Goal: Task Accomplishment & Management: Manage account settings

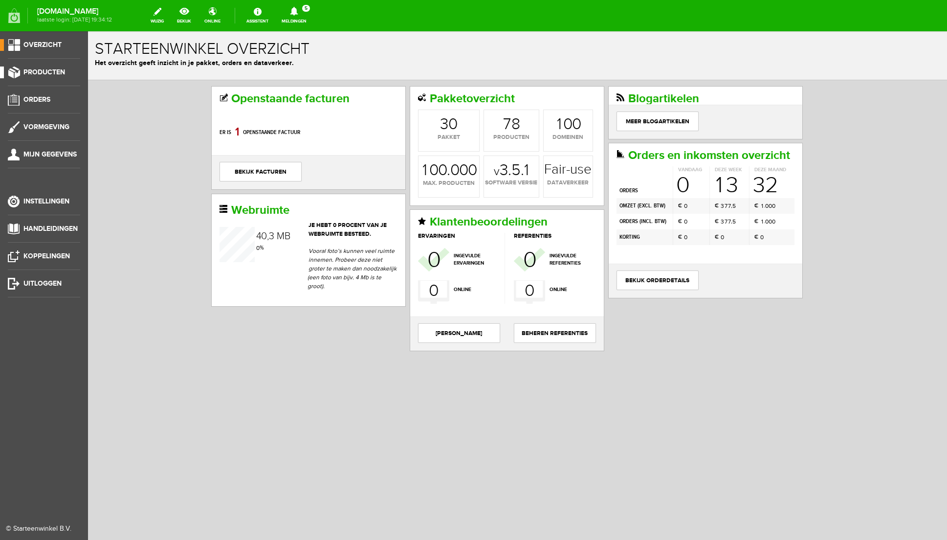
click at [44, 72] on span "Producten" at bounding box center [44, 72] width 42 height 8
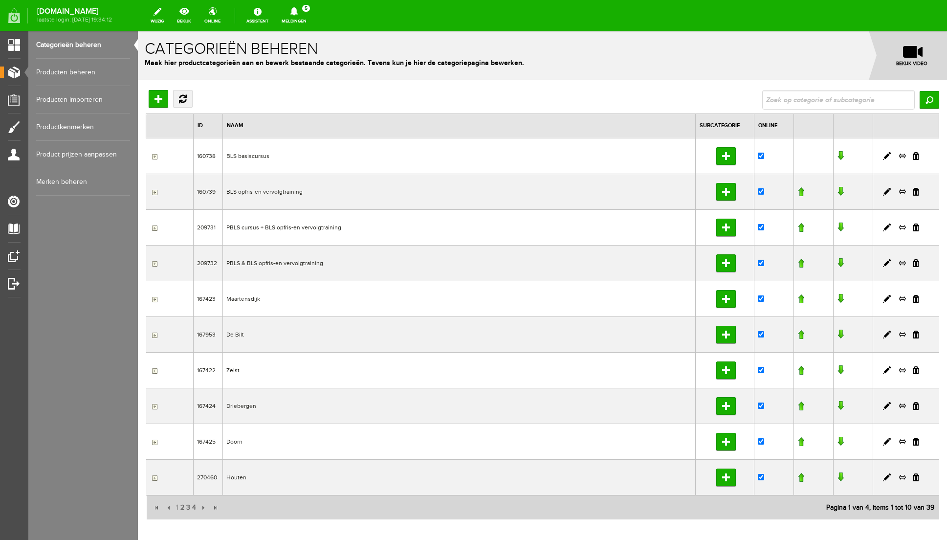
click at [77, 72] on link "Producten beheren" at bounding box center [83, 72] width 94 height 27
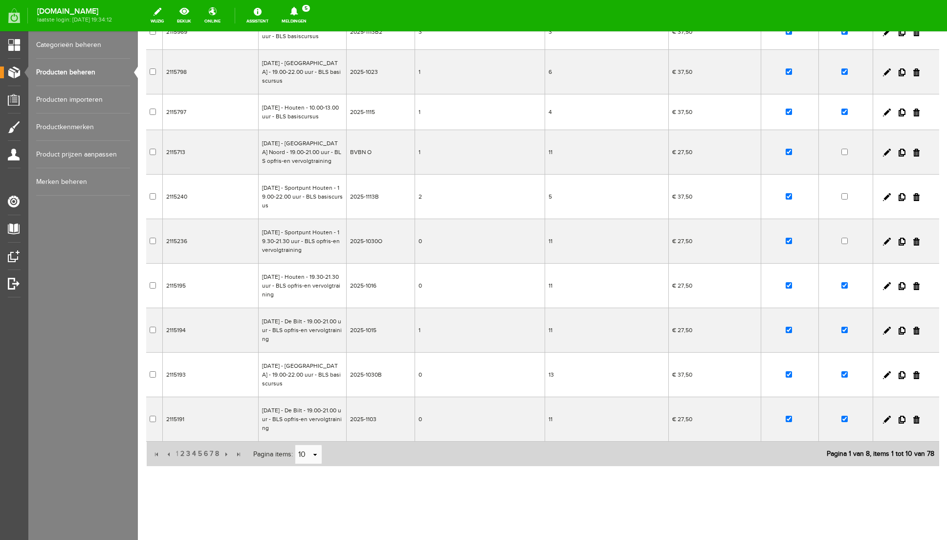
scroll to position [136, 0]
click at [660, 379] on link at bounding box center [887, 375] width 8 height 8
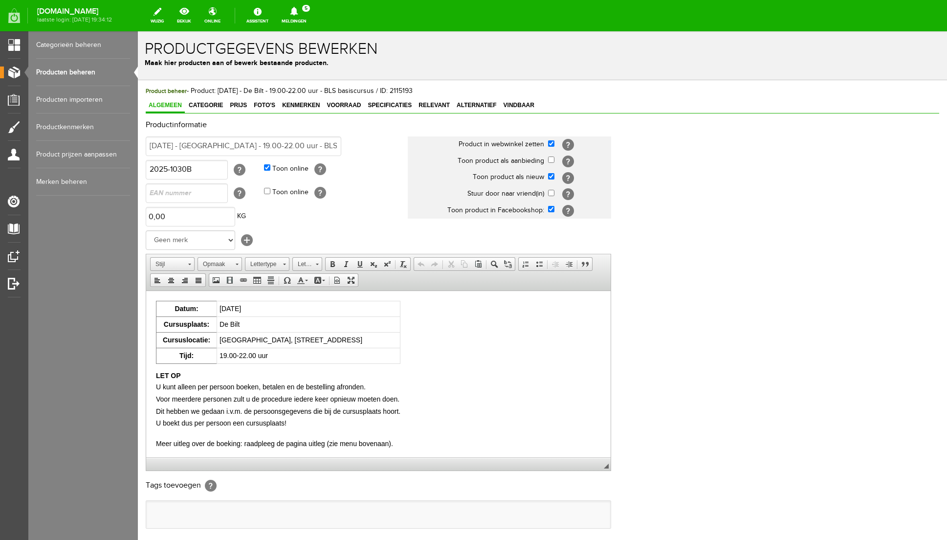
scroll to position [0, 0]
click at [349, 105] on span "Voorraad" at bounding box center [344, 105] width 40 height 7
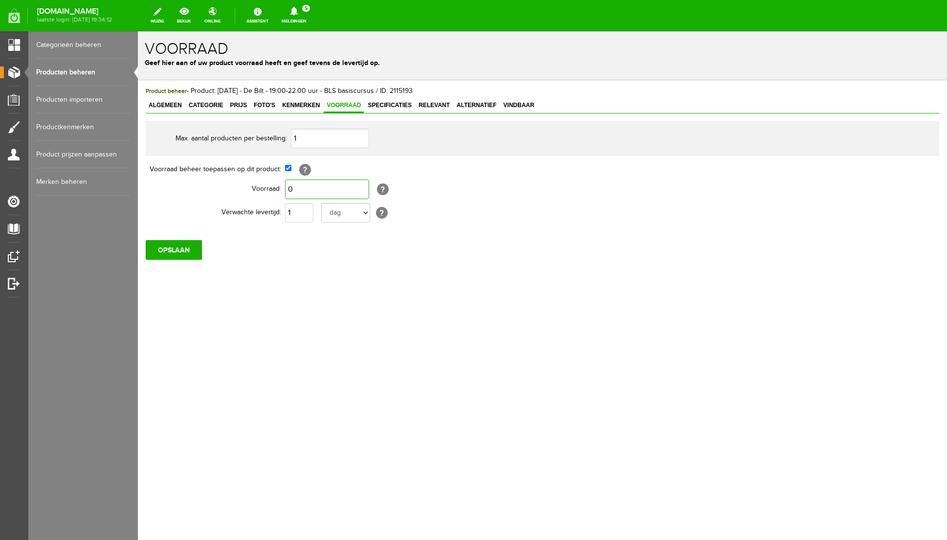
click at [296, 188] on input "0" at bounding box center [327, 189] width 84 height 20
type input "1"
click at [304, 246] on div "OPSLAAN" at bounding box center [542, 245] width 793 height 27
click at [205, 106] on span "Categorie" at bounding box center [206, 105] width 40 height 7
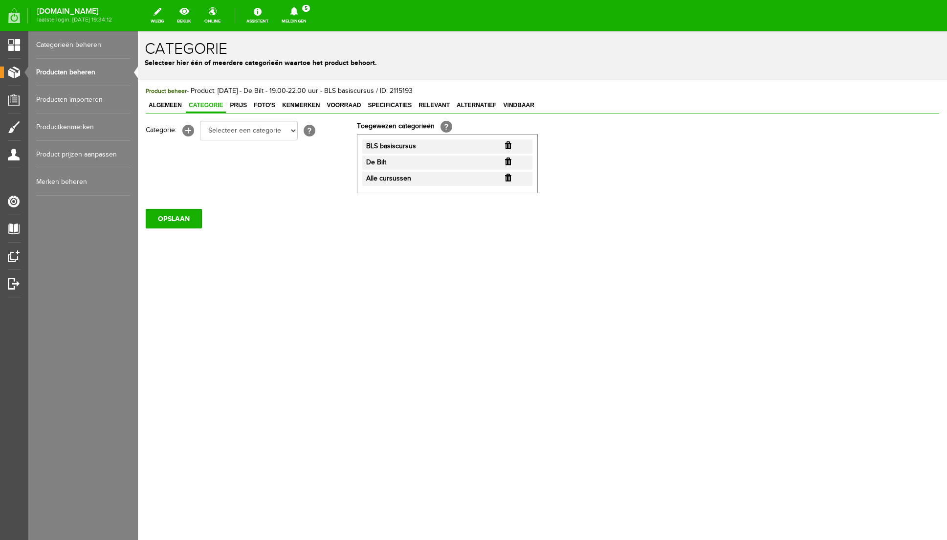
click at [507, 144] on input "button" at bounding box center [508, 145] width 6 height 8
click at [508, 147] on input "button" at bounding box center [508, 145] width 6 height 8
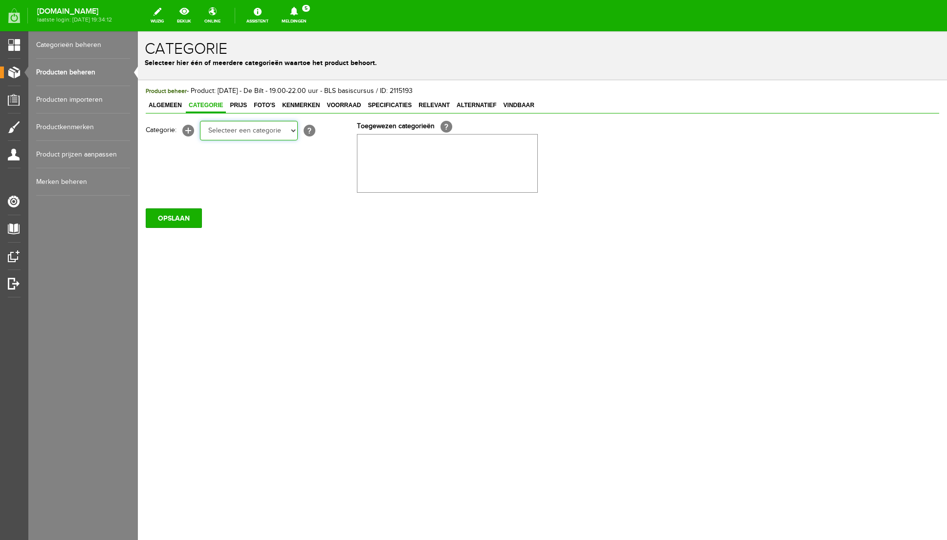
click at [294, 131] on select "Selecteer een categorie BLS basiscursus BLS opfris-en vervolgtraining PBLS curs…" at bounding box center [249, 131] width 98 height 20
select select "268857"
click at [200, 121] on select "Selecteer een categorie BLS basiscursus BLS opfris-en vervolgtraining PBLS curs…" at bounding box center [249, 131] width 98 height 20
click at [167, 221] on input "OPSLAAN" at bounding box center [174, 218] width 56 height 20
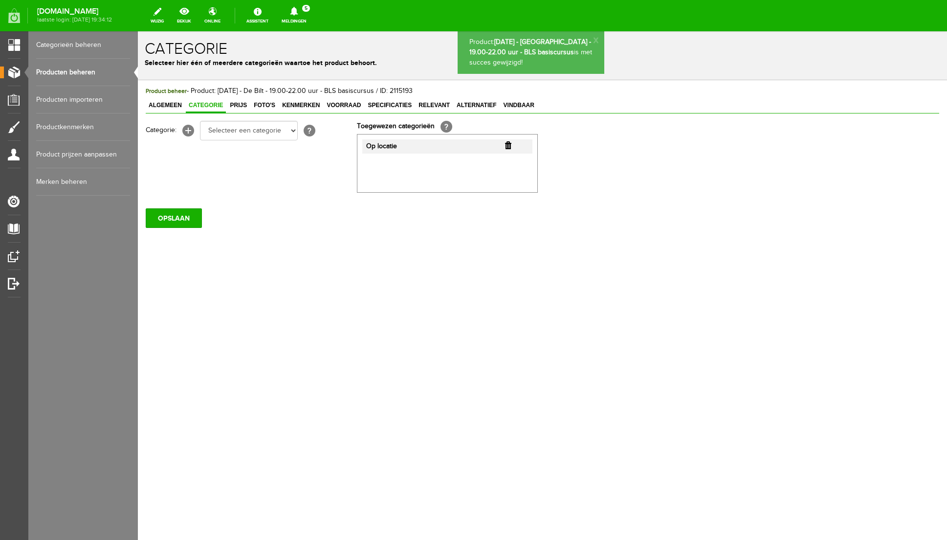
click at [73, 47] on link "Categorieën beheren" at bounding box center [83, 44] width 94 height 27
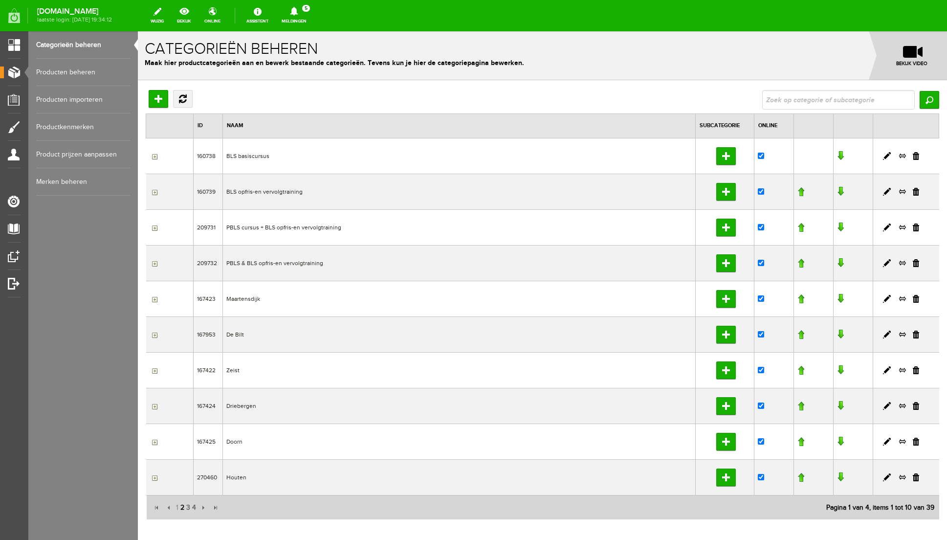
click at [184, 507] on span "2" at bounding box center [182, 508] width 6 height 20
click at [660, 228] on input "checkbox" at bounding box center [761, 227] width 6 height 6
checkbox input "true"
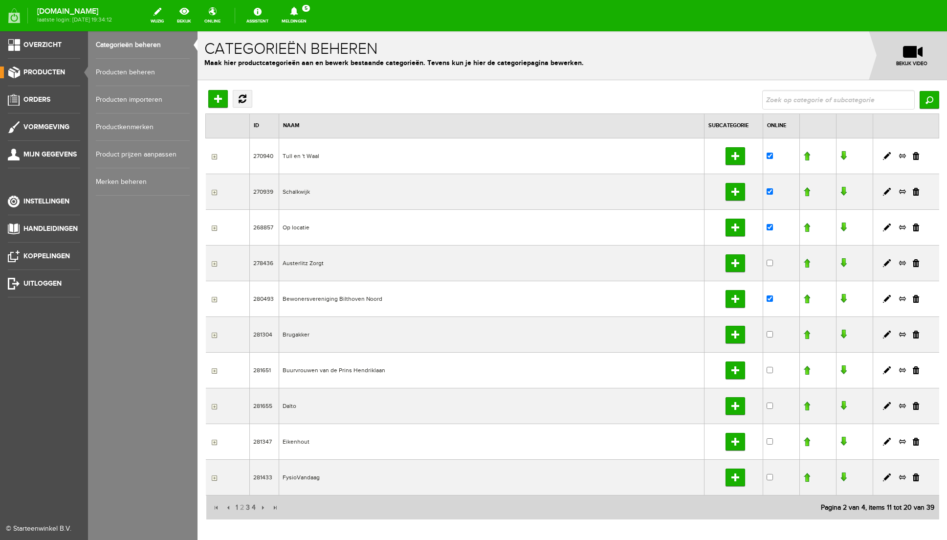
click at [34, 73] on span "Producten" at bounding box center [44, 72] width 42 height 8
click at [112, 74] on link "Producten beheren" at bounding box center [143, 72] width 94 height 27
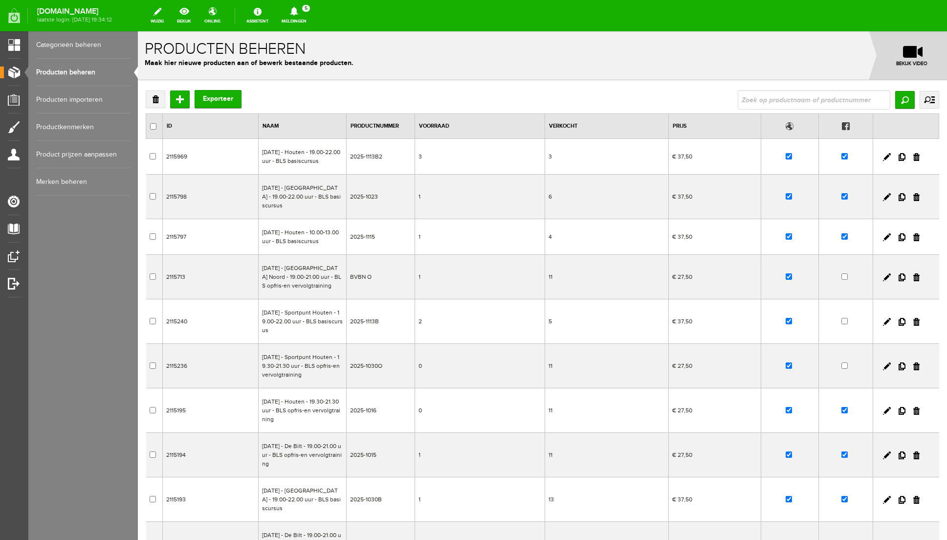
scroll to position [160, 0]
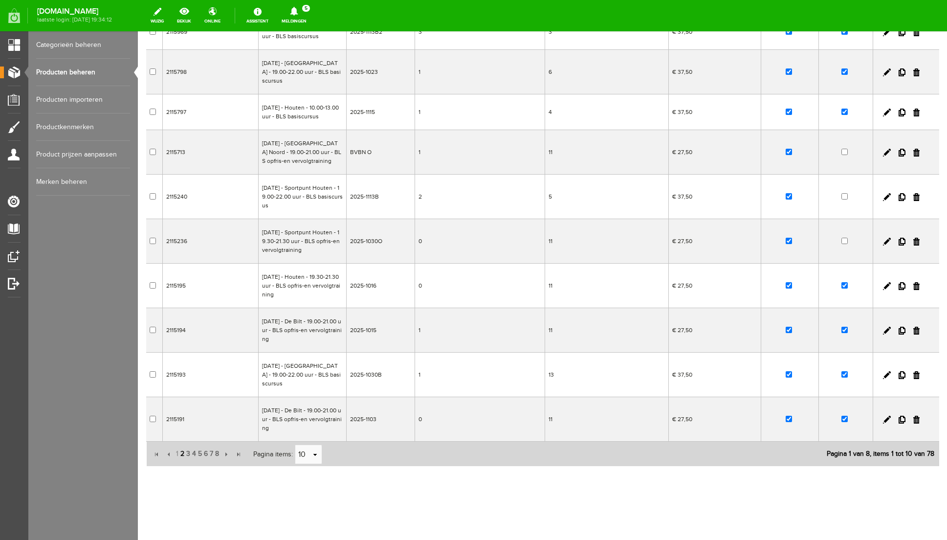
click at [181, 455] on span "2" at bounding box center [182, 454] width 6 height 20
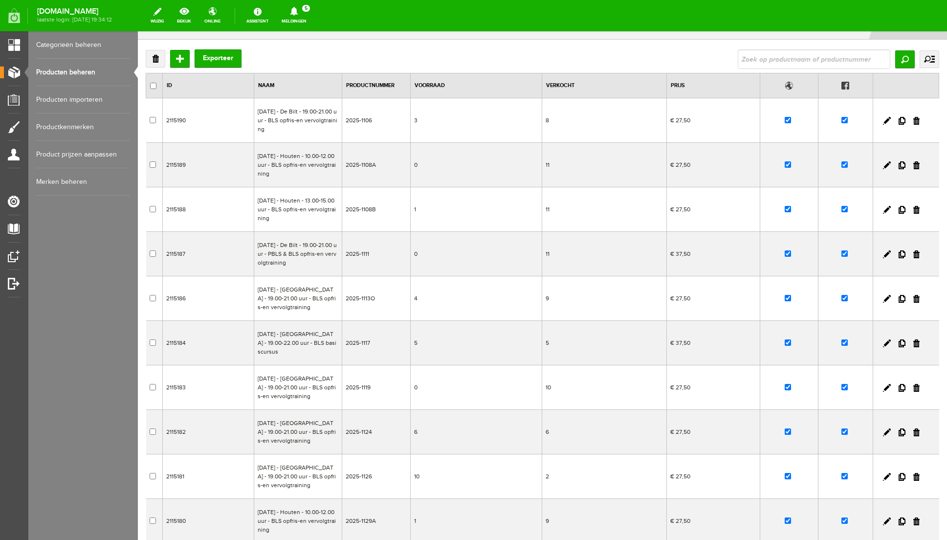
scroll to position [37, 0]
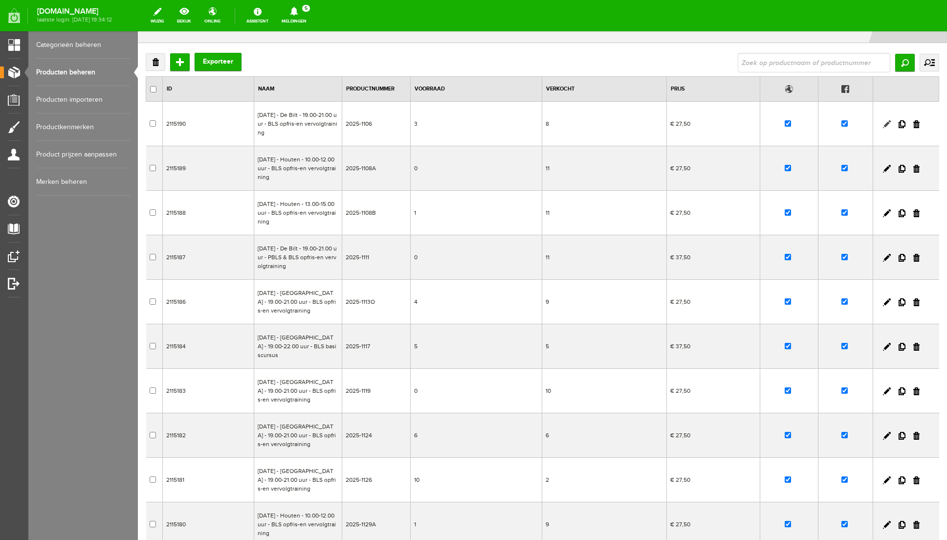
click at [660, 125] on link at bounding box center [887, 124] width 8 height 8
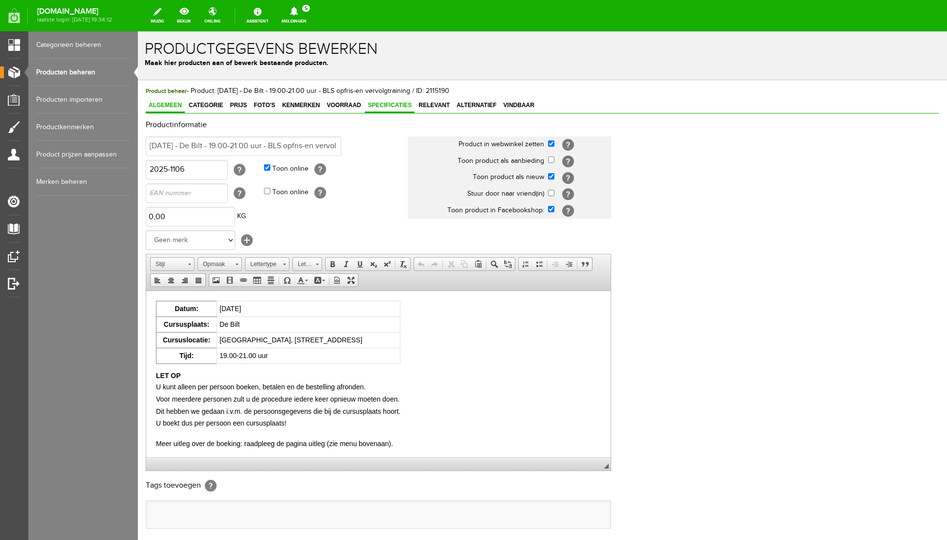
scroll to position [0, 0]
click at [348, 105] on span "Voorraad" at bounding box center [344, 105] width 40 height 7
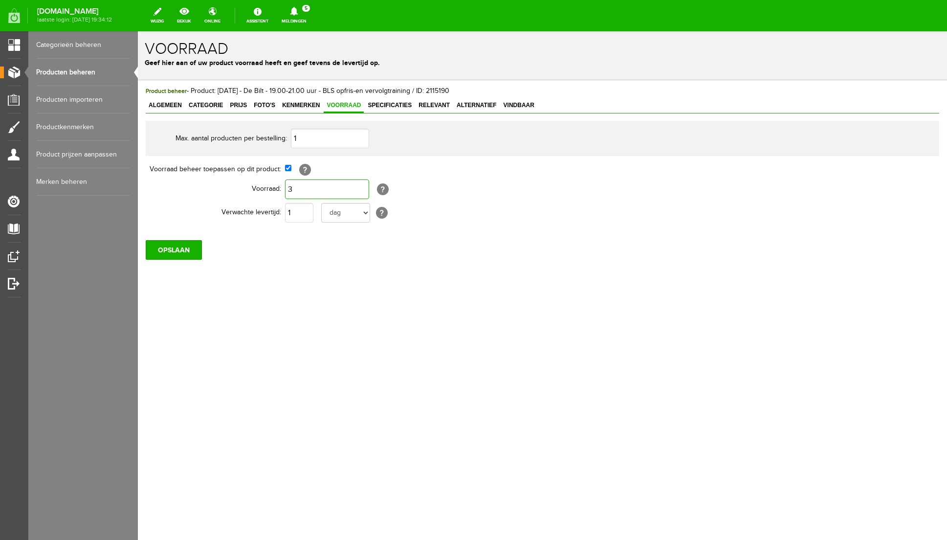
click at [297, 189] on input "3" at bounding box center [327, 189] width 84 height 20
type input "2"
click at [293, 336] on body "x Voorraad Geef hier aan of uw product voorraad heeft en geef tevens de leverti…" at bounding box center [542, 285] width 809 height 508
click at [200, 251] on input "OPSLAAN" at bounding box center [174, 250] width 56 height 20
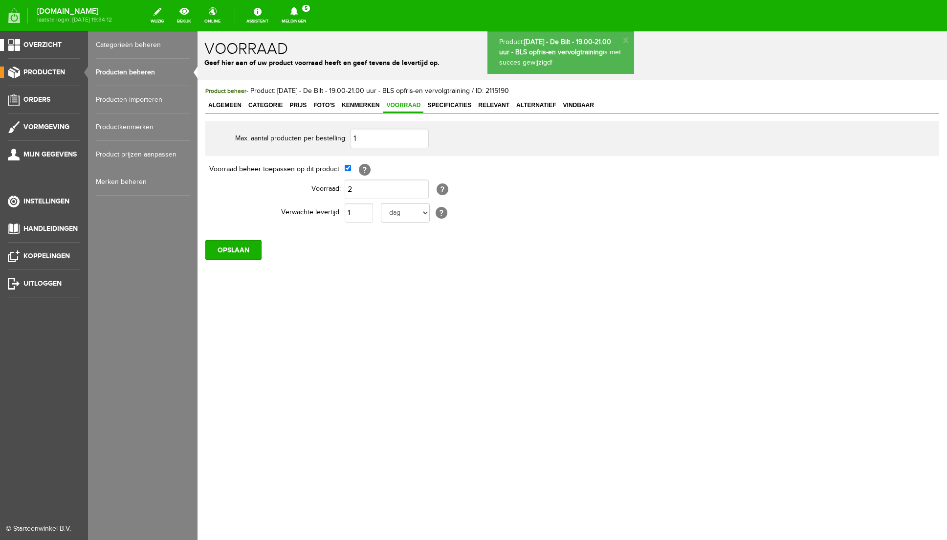
click at [41, 44] on span "Overzicht" at bounding box center [42, 45] width 38 height 8
